Goal: Communication & Community: Answer question/provide support

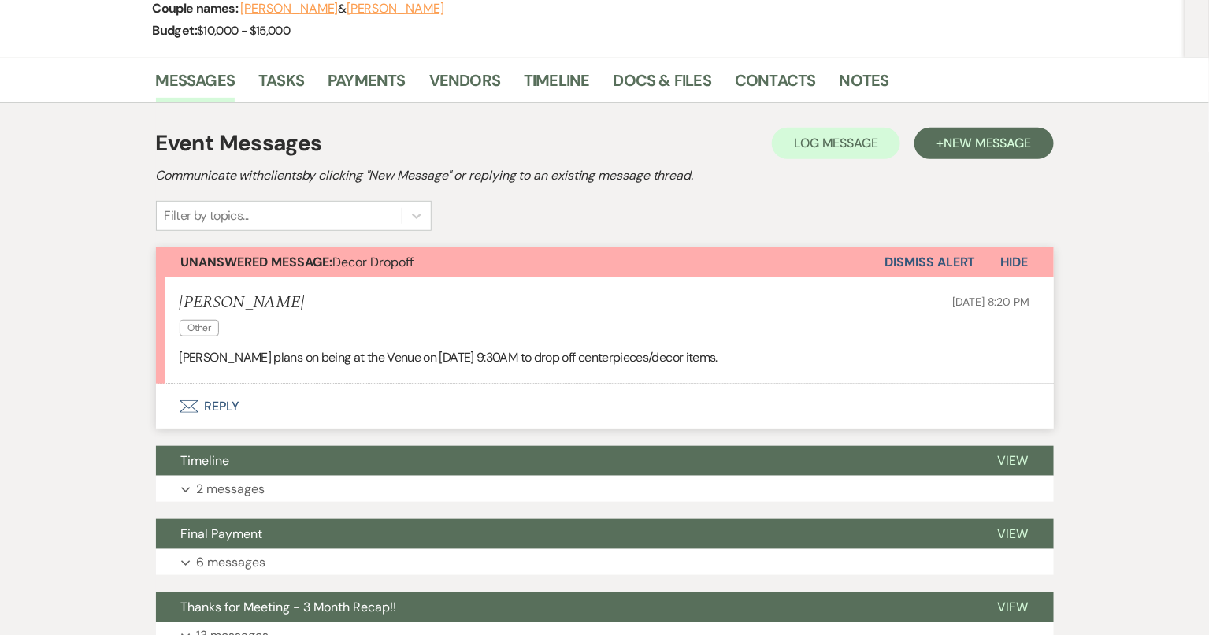
click at [593, 410] on button "Envelope Reply" at bounding box center [605, 406] width 898 height 44
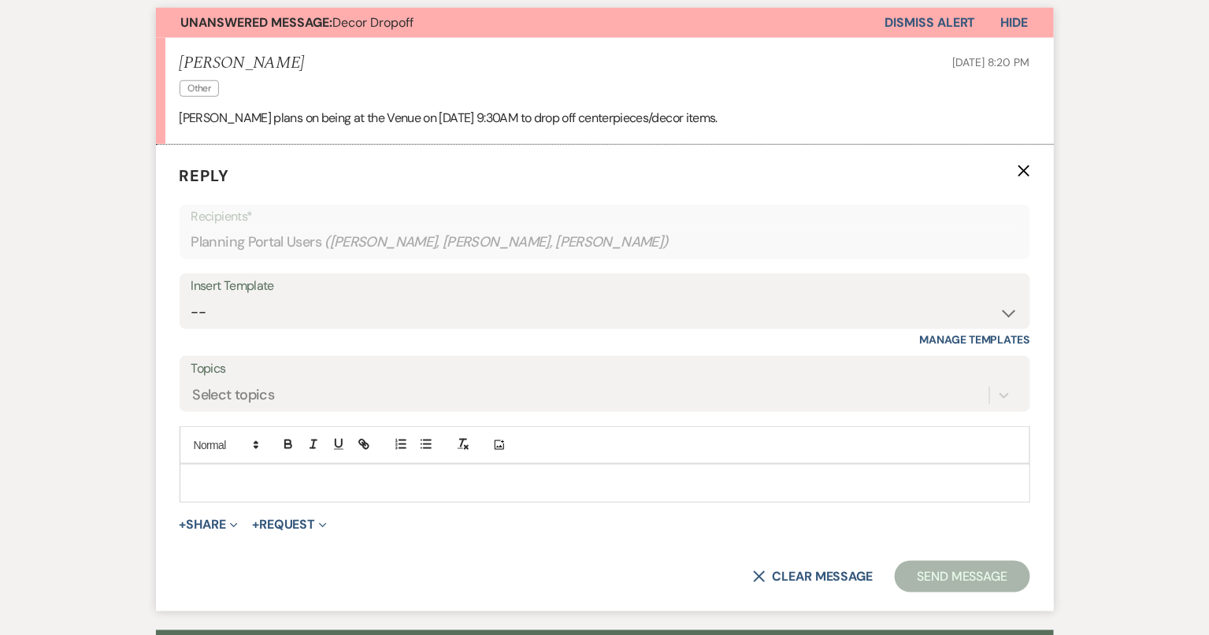
scroll to position [487, 0]
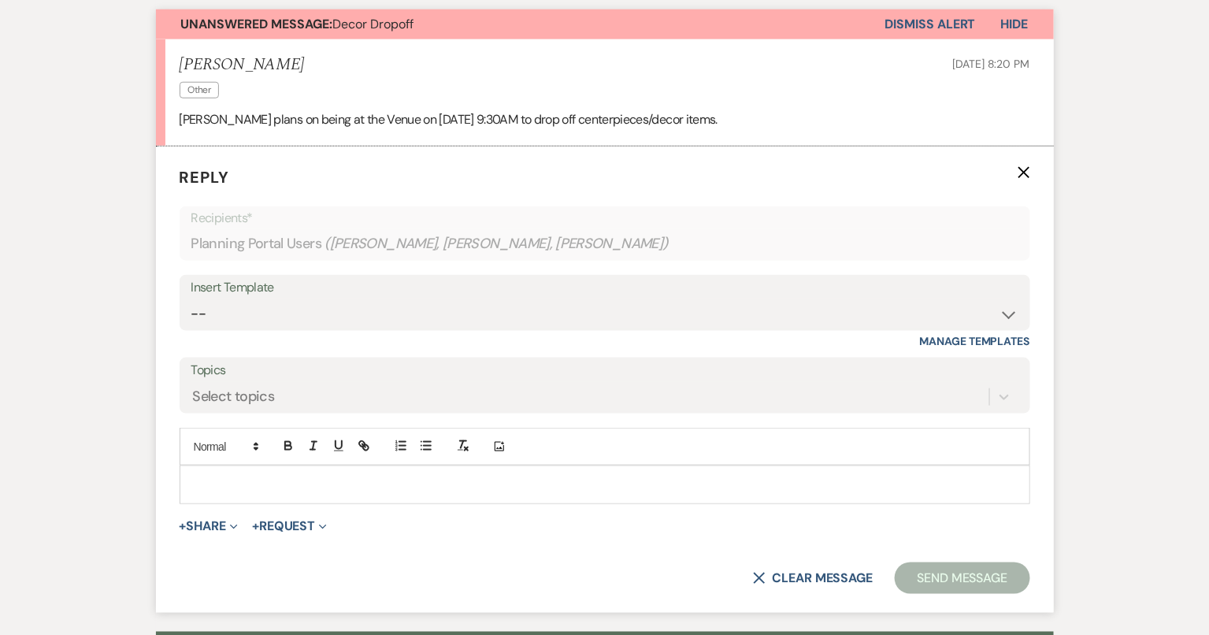
click at [547, 486] on p at bounding box center [605, 484] width 826 height 17
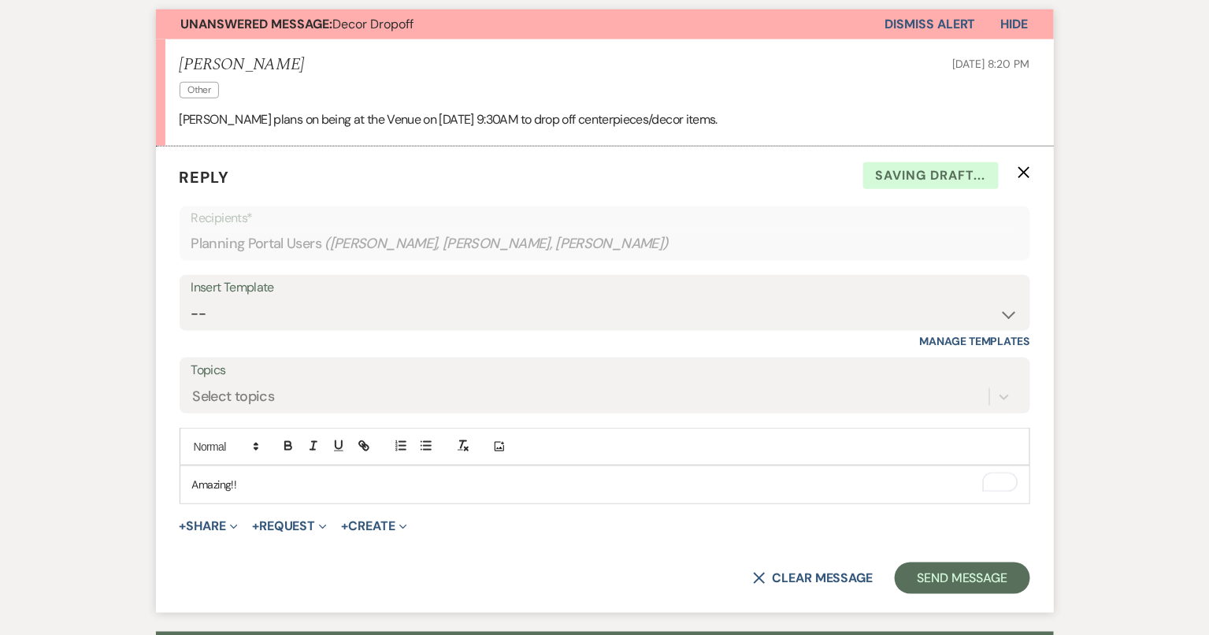
click at [218, 480] on p "Amazing!!" at bounding box center [605, 484] width 826 height 17
drag, startPoint x: 257, startPoint y: 480, endPoint x: 157, endPoint y: 478, distance: 100.1
click at [157, 478] on form "Reply X Saving draft... Recipients* Planning Portal Users ( [PERSON_NAME], [PER…" at bounding box center [605, 380] width 898 height 466
copy p "Amazing!!"
click at [310, 314] on select "-- Tour Confirmation Contract (Pre-Booked Leads) Out of office Inquiry Email Al…" at bounding box center [604, 314] width 827 height 31
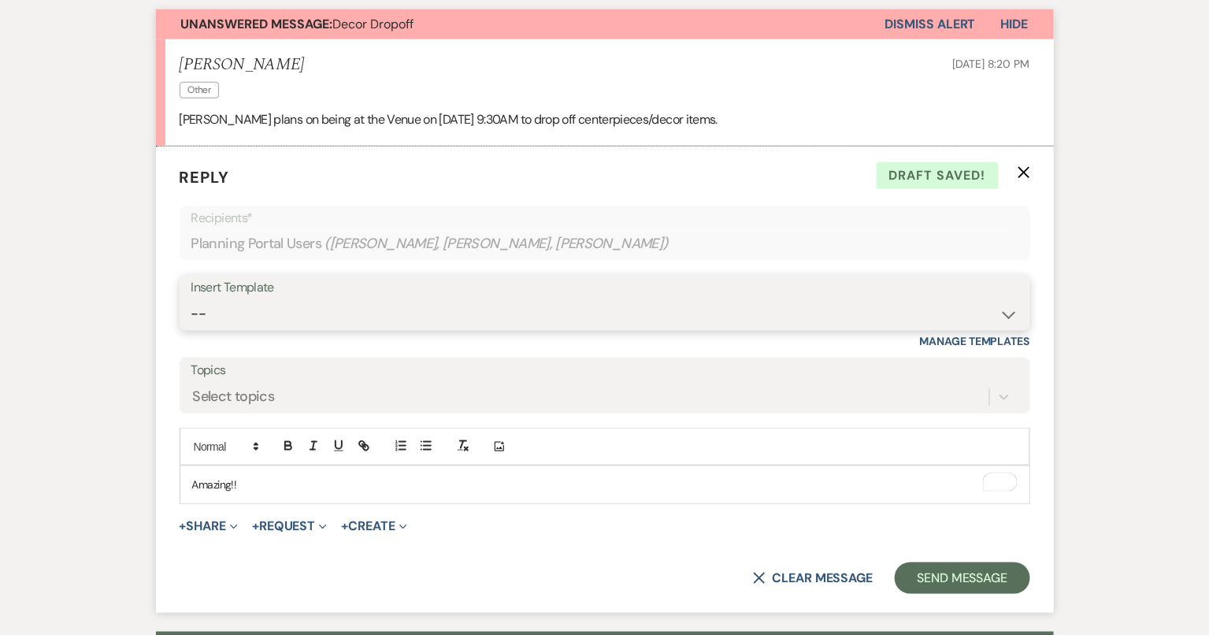
select select "4142"
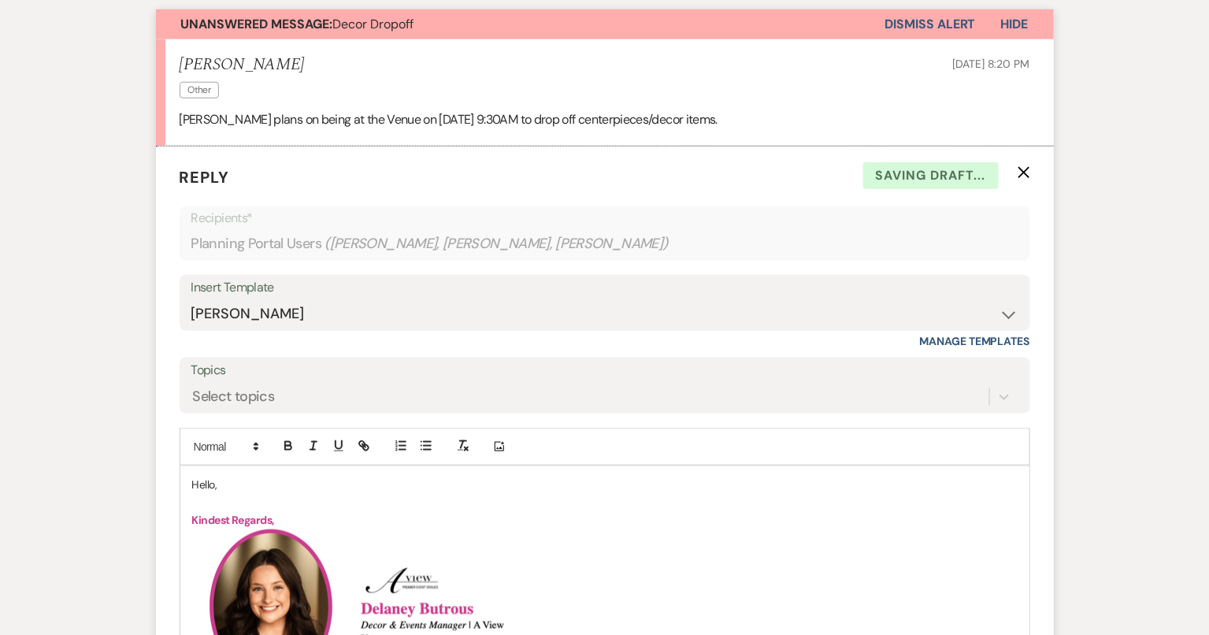
click at [204, 485] on p "Hello," at bounding box center [605, 484] width 826 height 17
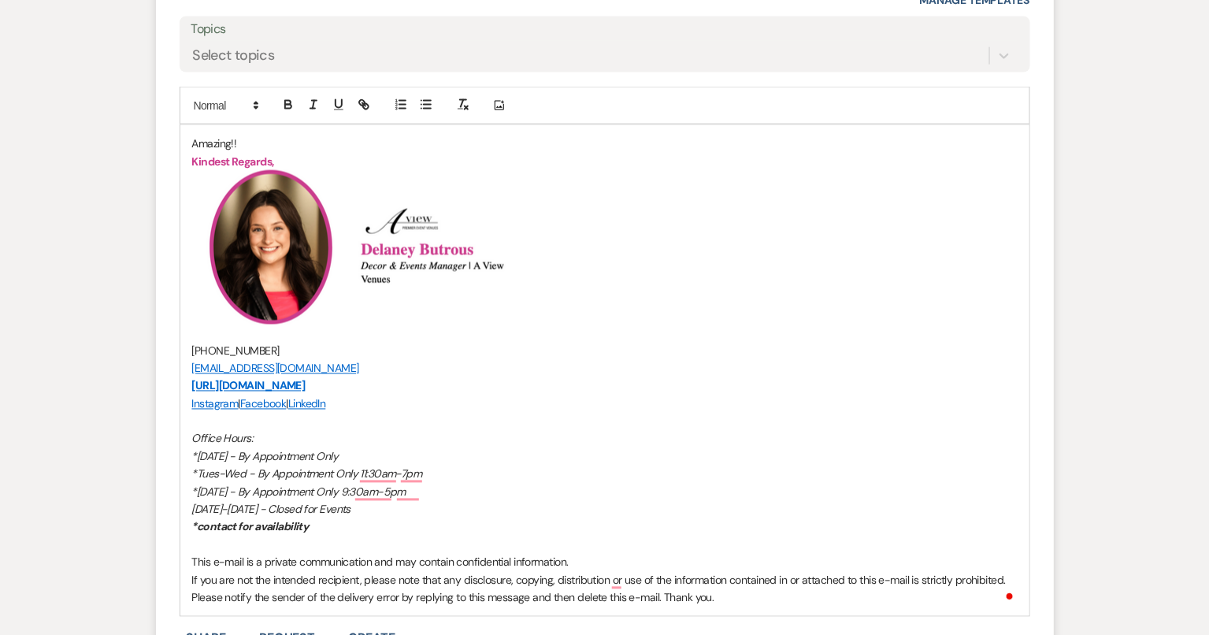
scroll to position [1212, 0]
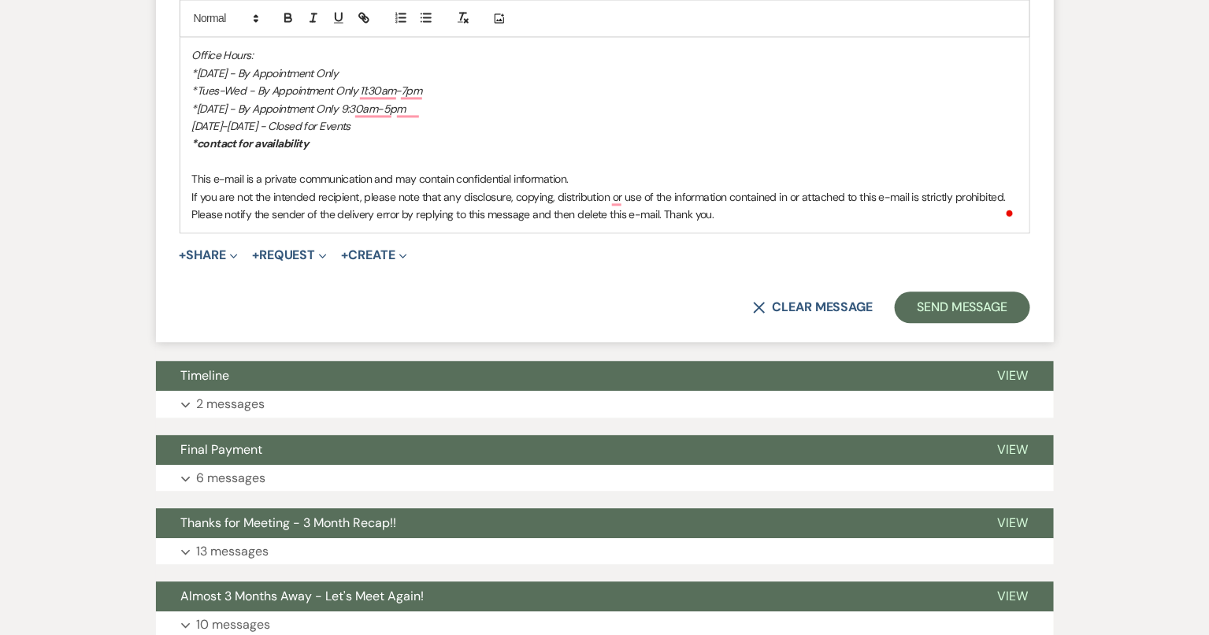
click at [953, 307] on button "Send Message" at bounding box center [962, 308] width 135 height 32
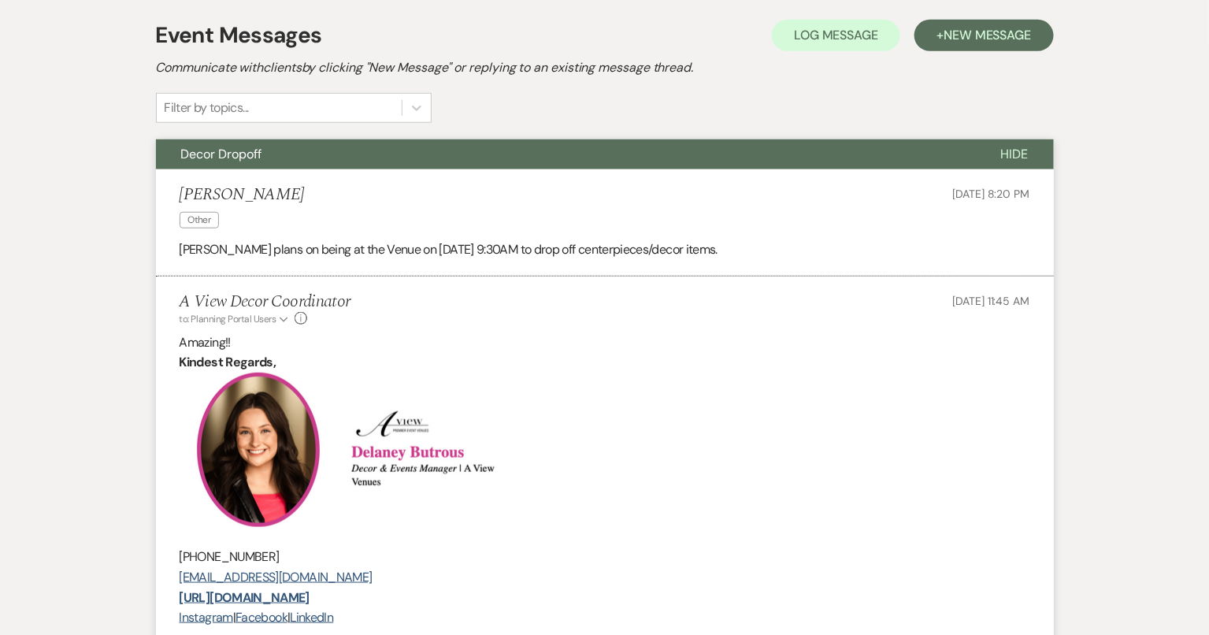
scroll to position [44, 0]
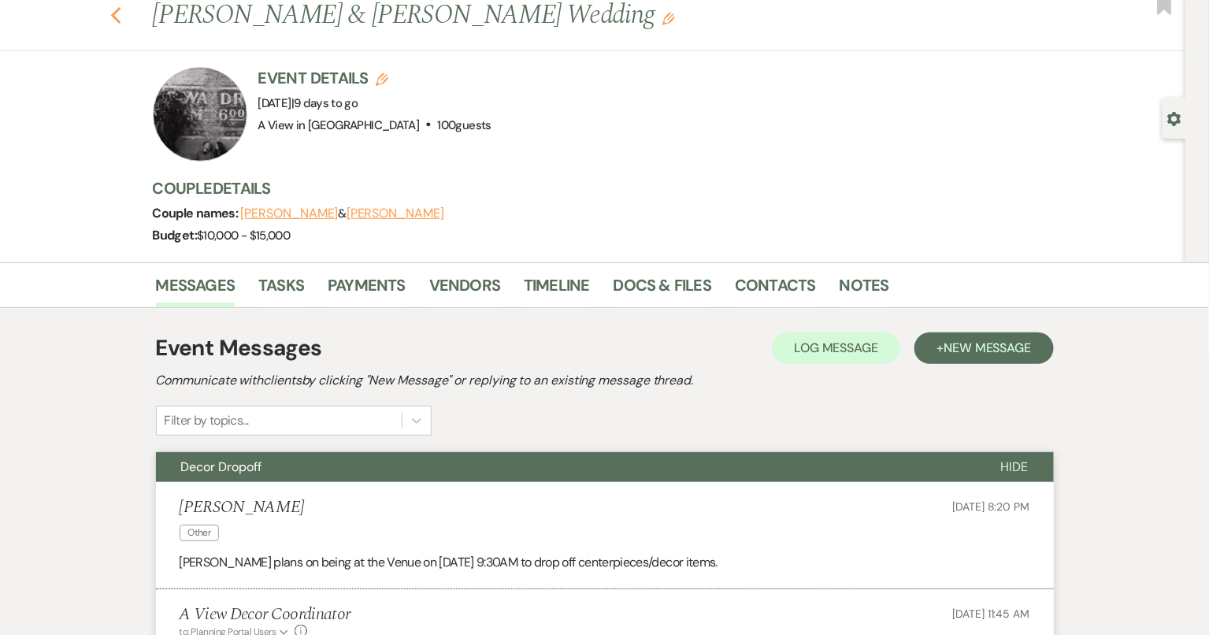
click at [116, 24] on icon "Previous" at bounding box center [116, 15] width 12 height 19
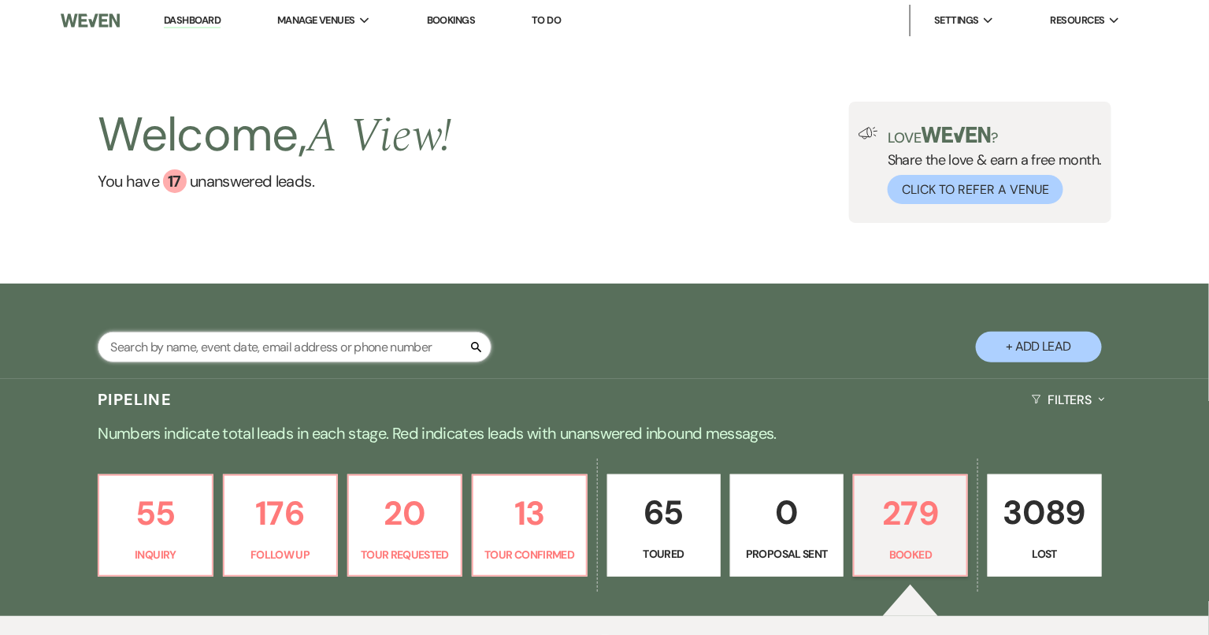
click at [198, 352] on input "text" at bounding box center [295, 347] width 394 height 31
type input "[PERSON_NAME]"
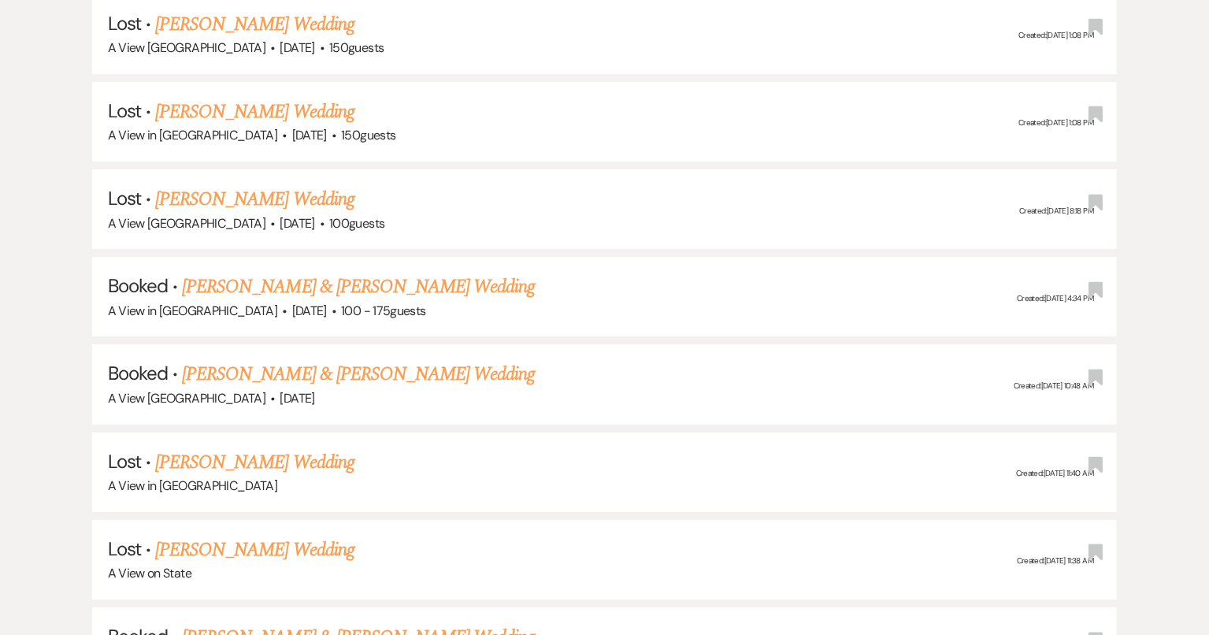
scroll to position [4043, 0]
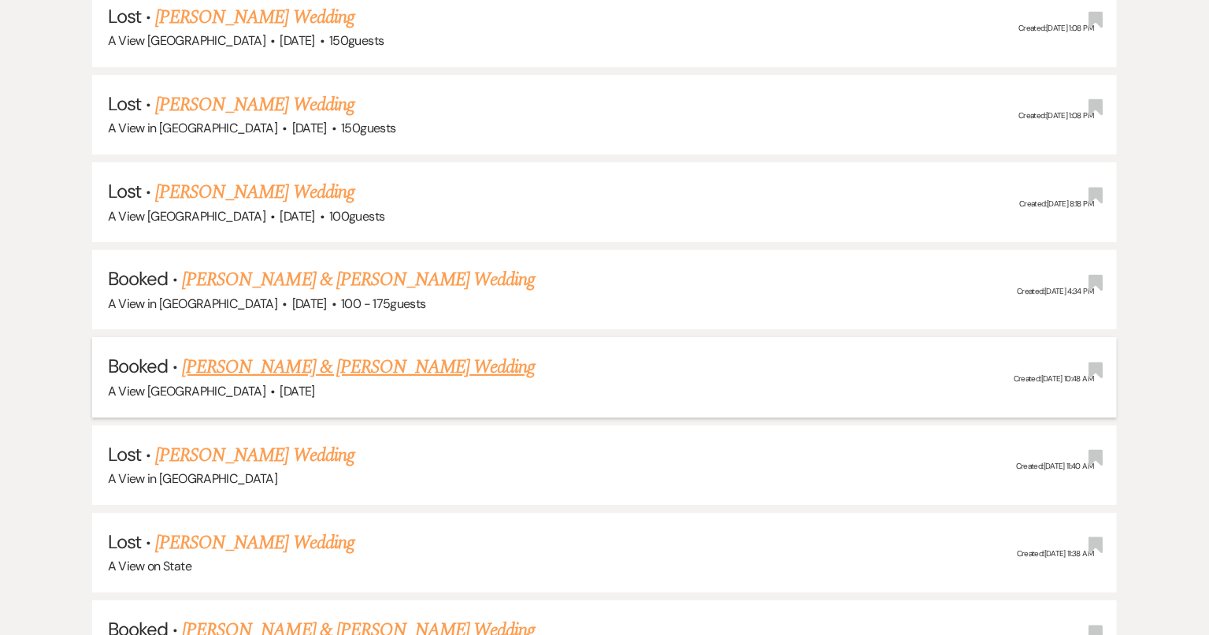
click at [409, 353] on link "[PERSON_NAME] & [PERSON_NAME] Wedding" at bounding box center [358, 367] width 353 height 28
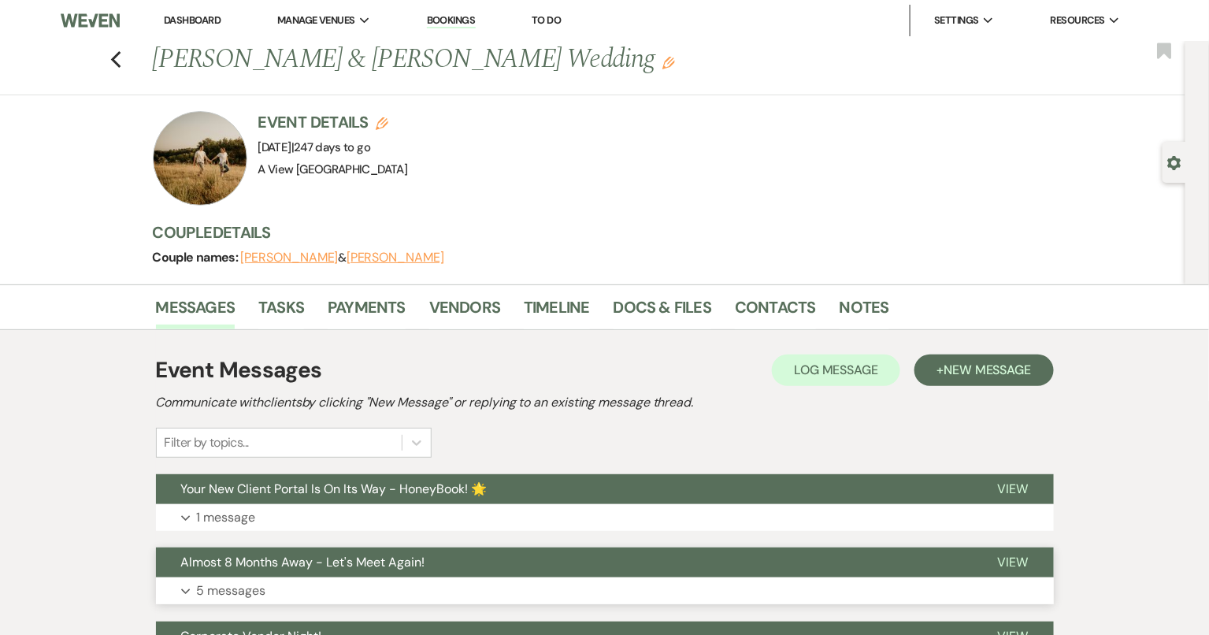
click at [307, 578] on button "Expand 5 messages" at bounding box center [605, 591] width 898 height 27
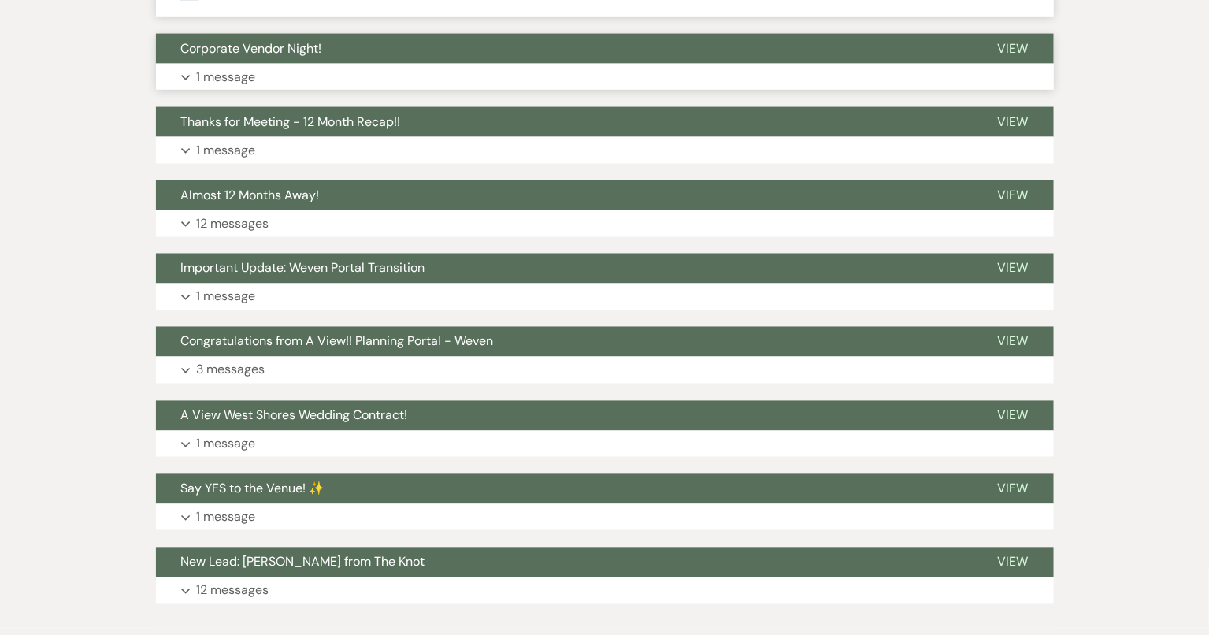
scroll to position [3031, 0]
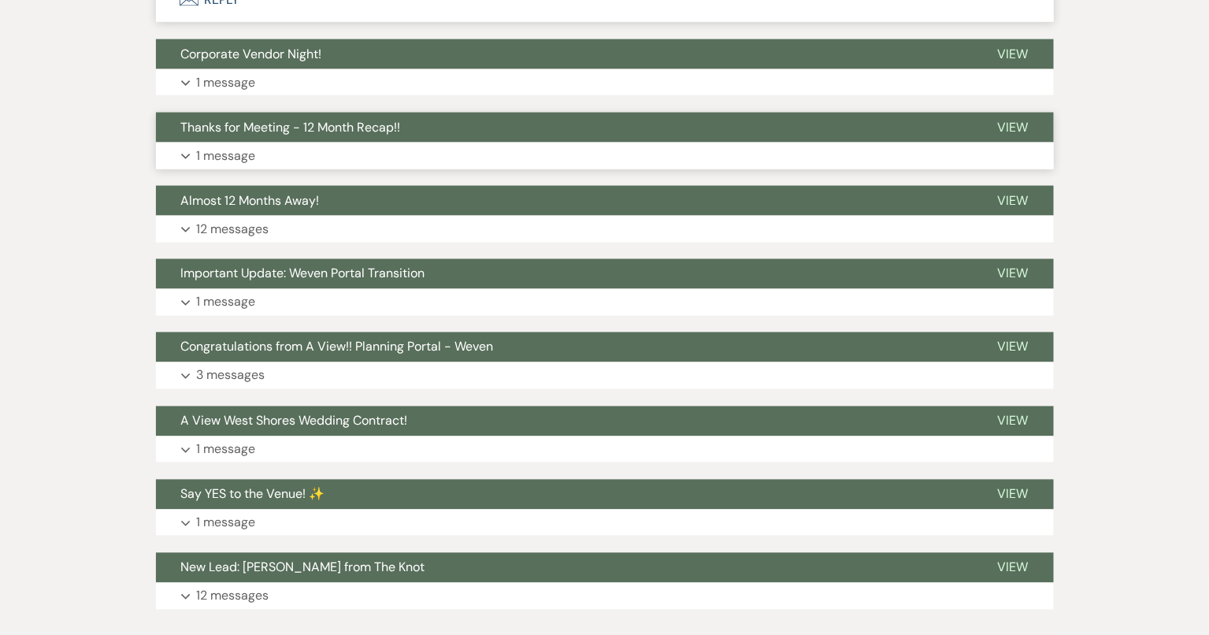
click at [486, 143] on button "Thanks for Meeting - 12 Month Recap!!" at bounding box center [564, 128] width 817 height 30
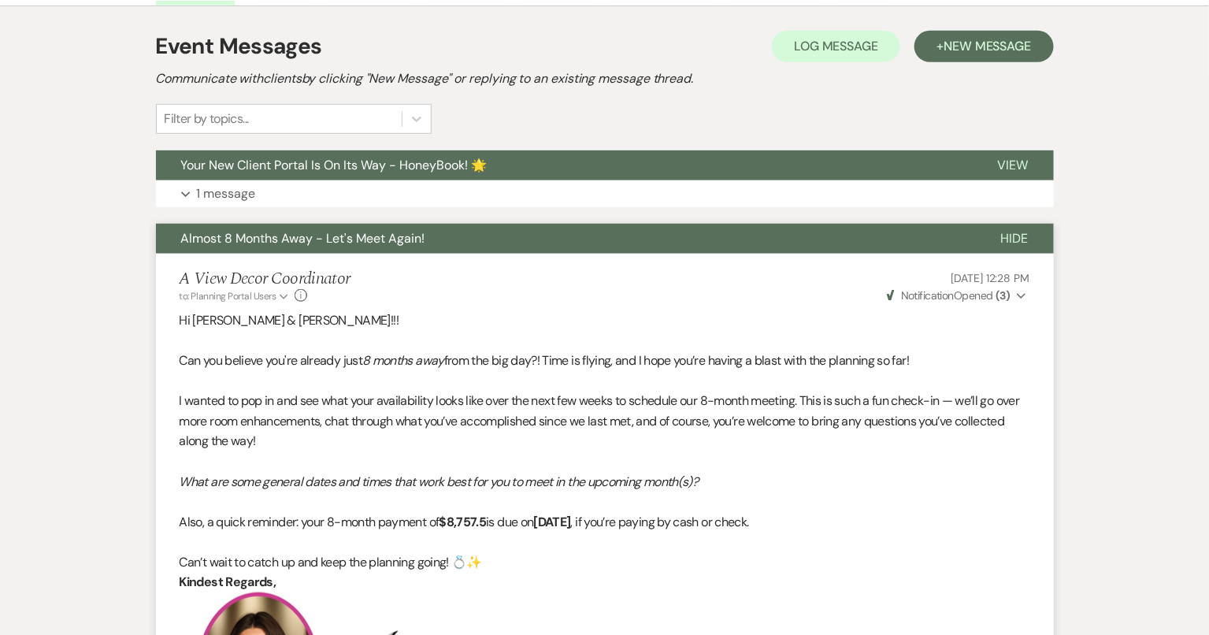
scroll to position [0, 0]
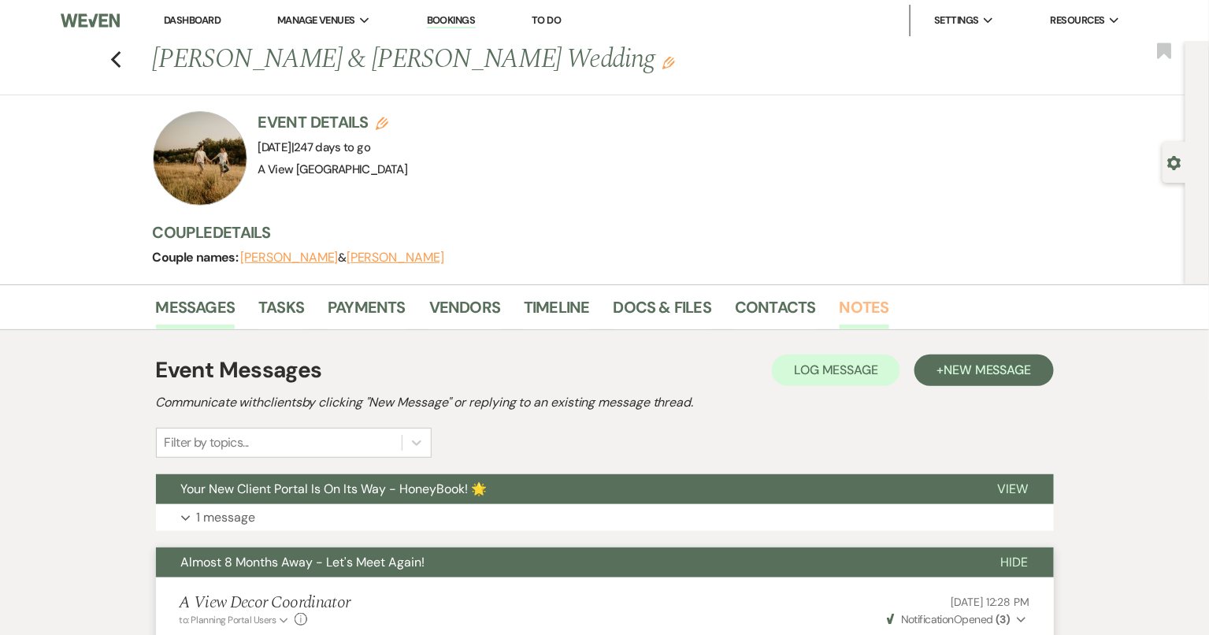
click at [853, 316] on link "Notes" at bounding box center [865, 312] width 50 height 35
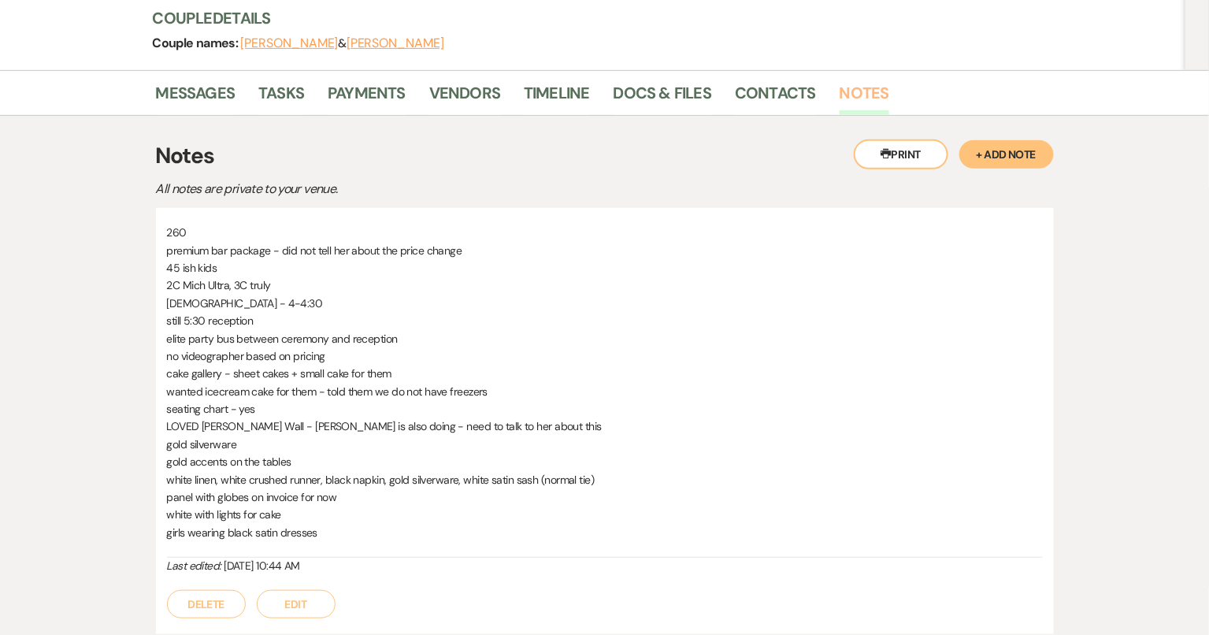
scroll to position [221, 0]
